Goal: Information Seeking & Learning: Browse casually

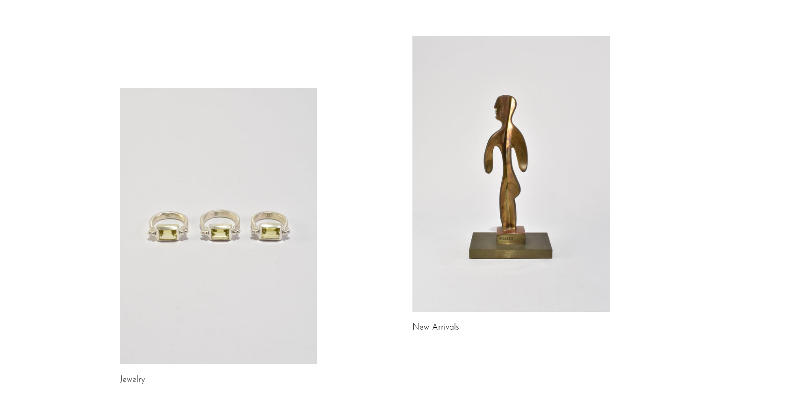
scroll to position [100, 0]
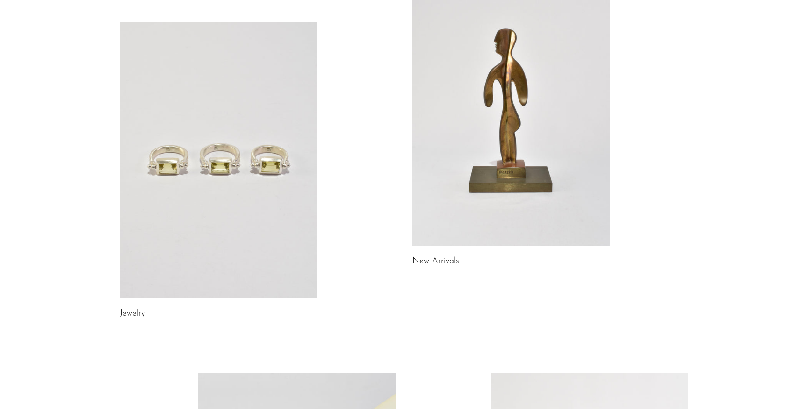
click at [480, 175] on link at bounding box center [510, 108] width 197 height 276
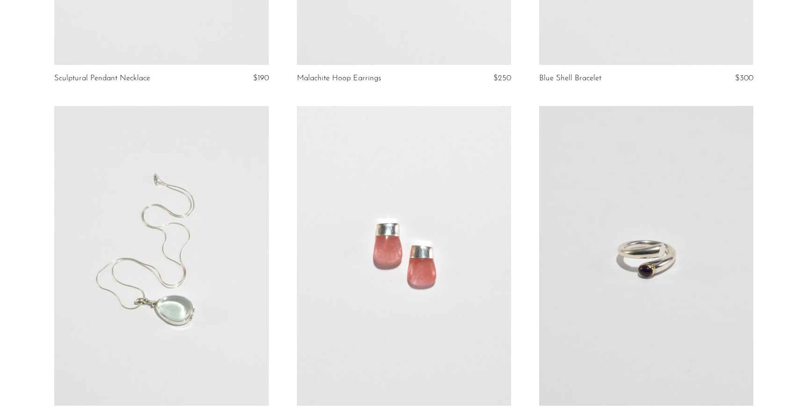
scroll to position [3989, 0]
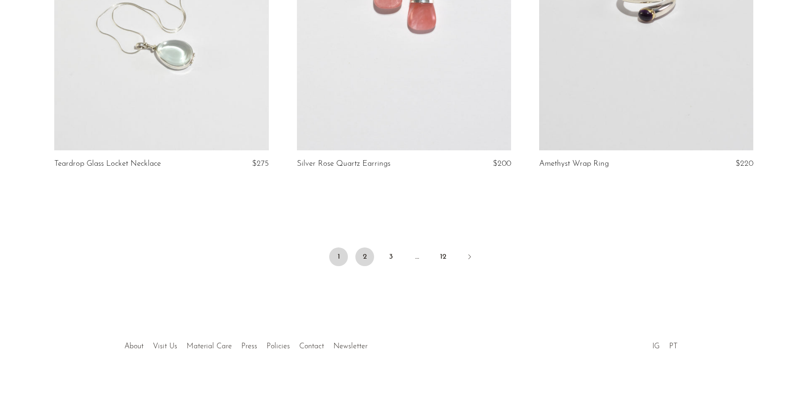
click at [367, 255] on link "2" at bounding box center [364, 257] width 19 height 19
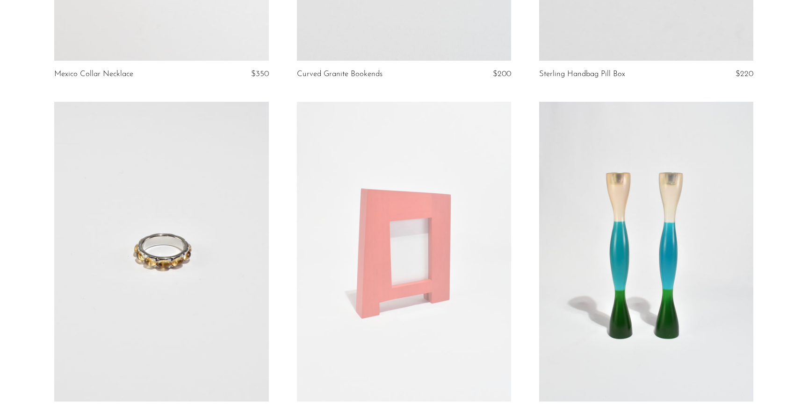
scroll to position [1061, 0]
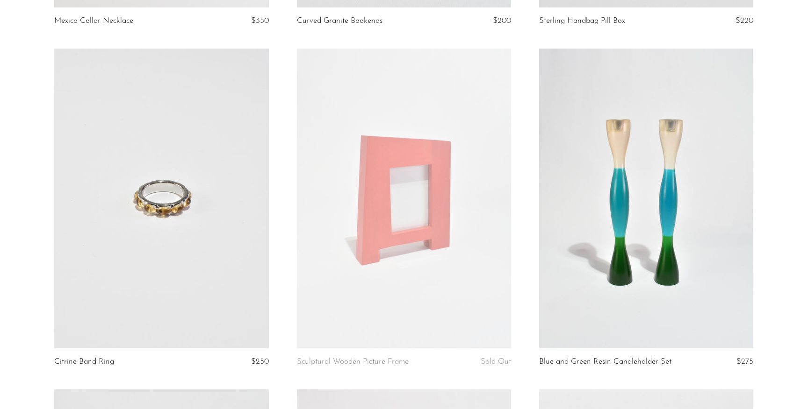
click at [468, 221] on link at bounding box center [404, 199] width 214 height 300
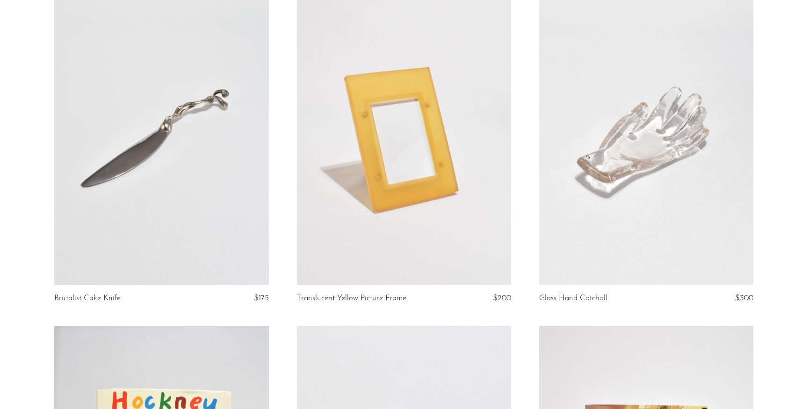
scroll to position [1468, 0]
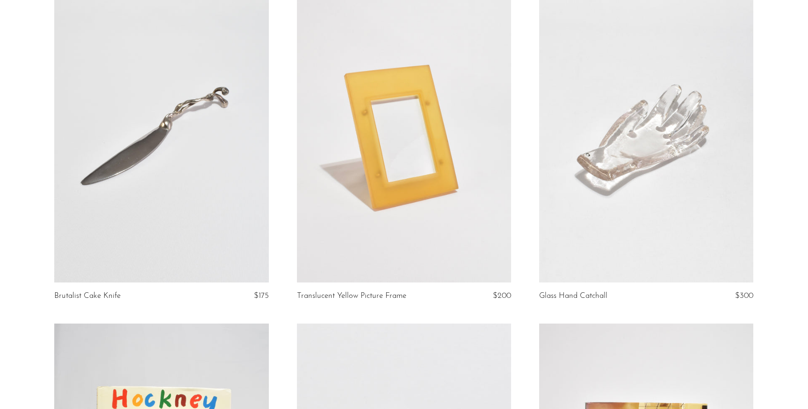
click at [375, 108] on link at bounding box center [404, 133] width 214 height 300
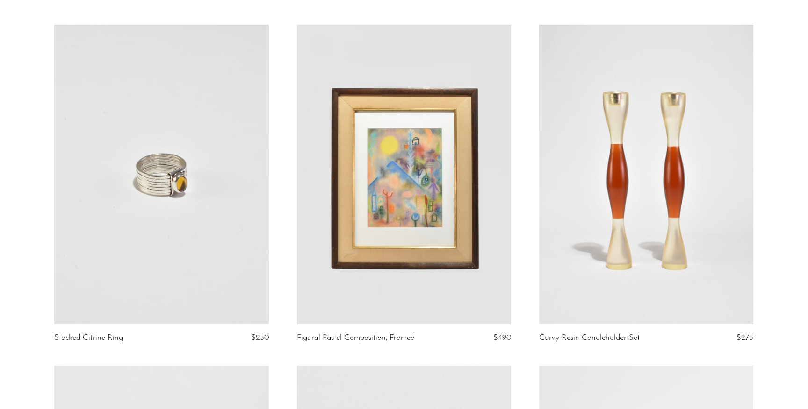
scroll to position [2530, 0]
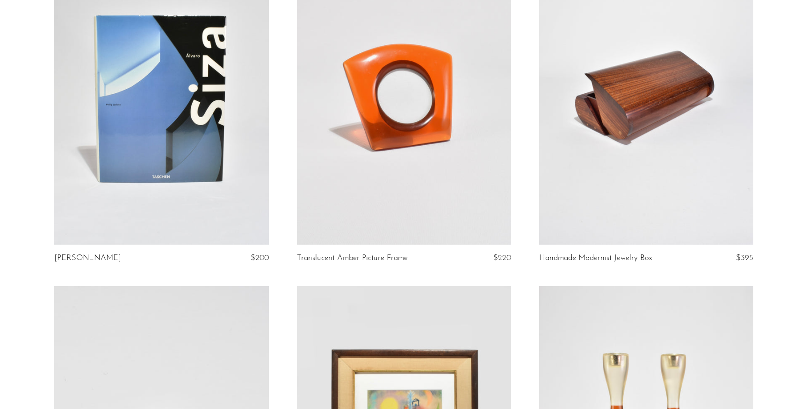
click at [417, 119] on link at bounding box center [404, 95] width 214 height 300
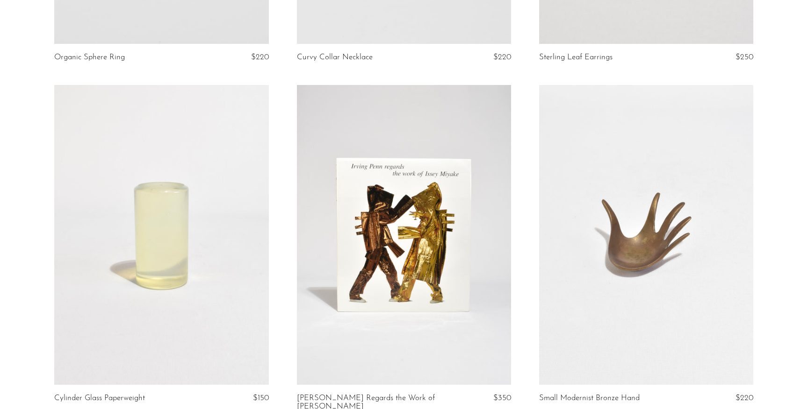
scroll to position [3936, 0]
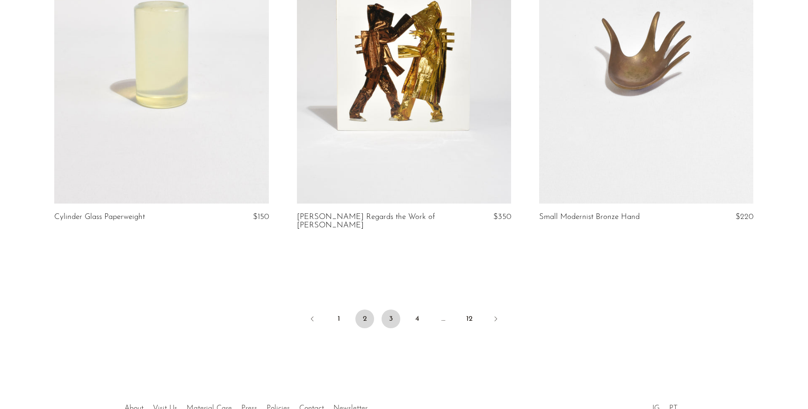
click at [391, 318] on link "3" at bounding box center [390, 319] width 19 height 19
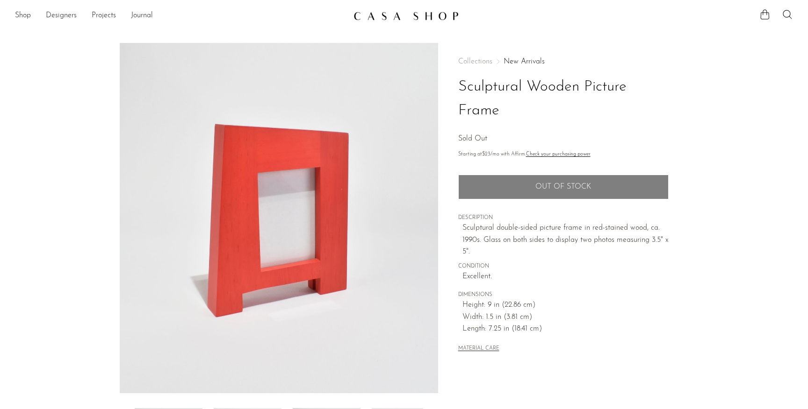
scroll to position [199, 0]
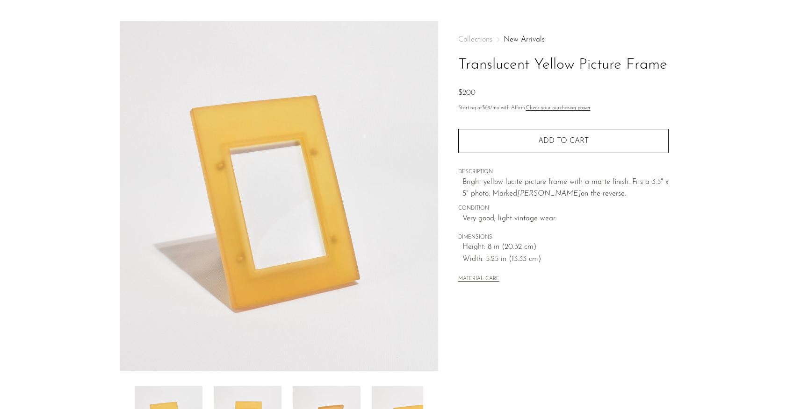
scroll to position [199, 0]
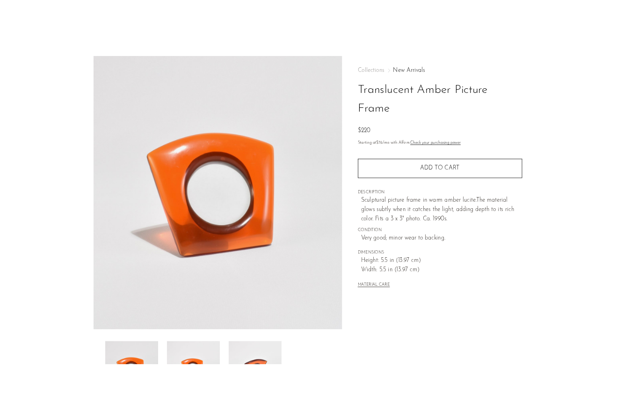
scroll to position [48, 0]
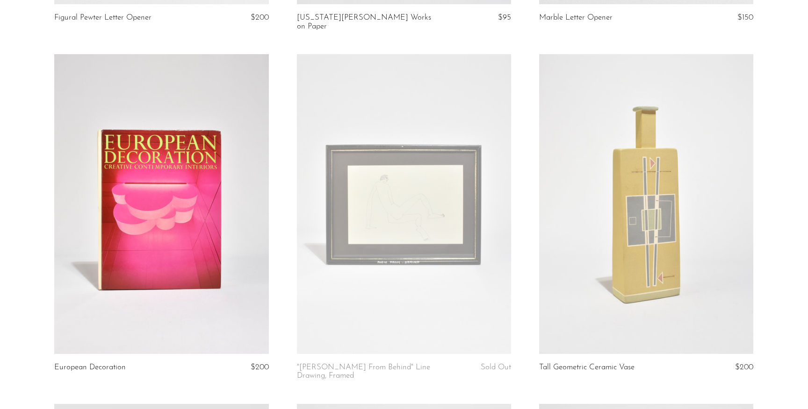
scroll to position [2415, 0]
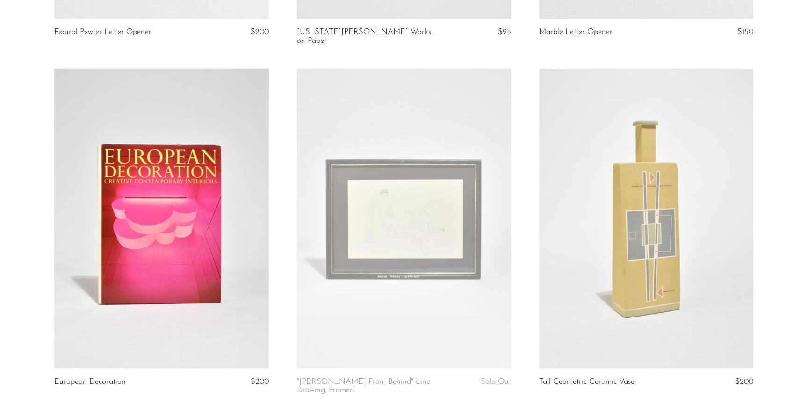
click at [618, 256] on link at bounding box center [646, 219] width 214 height 300
